Goal: Task Accomplishment & Management: Use online tool/utility

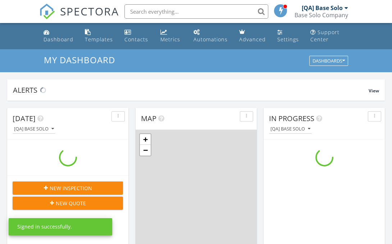
scroll to position [655, 392]
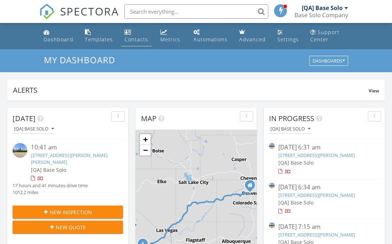
click at [136, 36] on div "Contacts" at bounding box center [136, 39] width 24 height 7
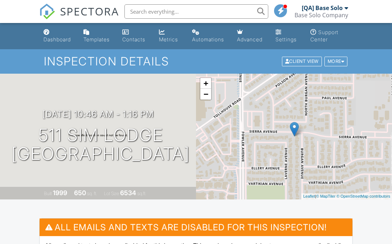
scroll to position [191, 0]
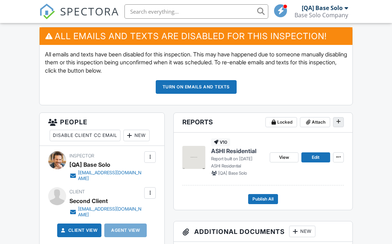
click at [338, 122] on icon at bounding box center [338, 121] width 4 height 5
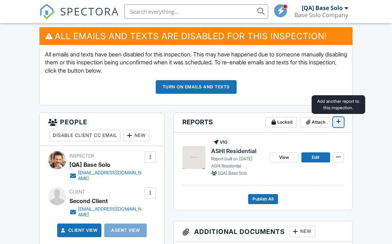
click at [338, 122] on icon at bounding box center [338, 121] width 4 height 5
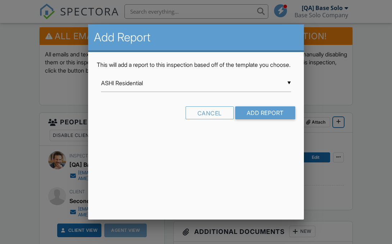
click at [196, 91] on input "ASHI Residential" at bounding box center [196, 83] width 190 height 18
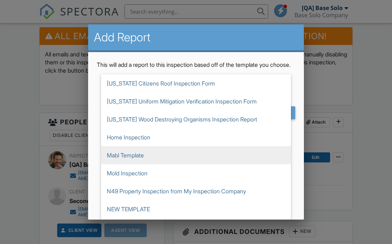
click at [196, 163] on span "Mabl Template" at bounding box center [196, 155] width 190 height 18
type input "Mabl Template"
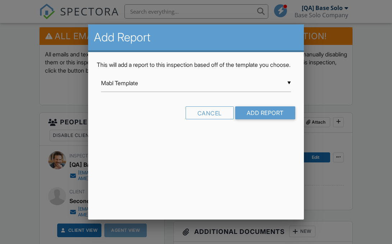
scroll to position [0, 0]
click at [264, 119] on input "Add Report" at bounding box center [265, 112] width 60 height 13
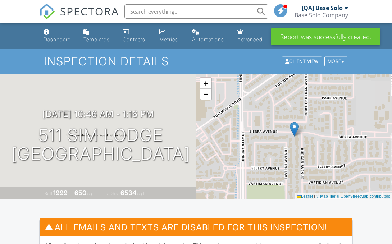
scroll to position [259, 0]
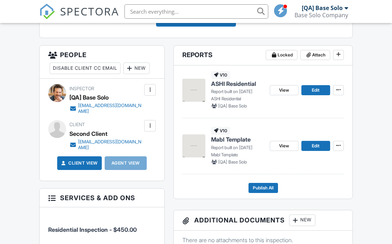
click at [232, 140] on span "Mabl Template" at bounding box center [231, 140] width 40 height 8
